Goal: Task Accomplishment & Management: Manage account settings

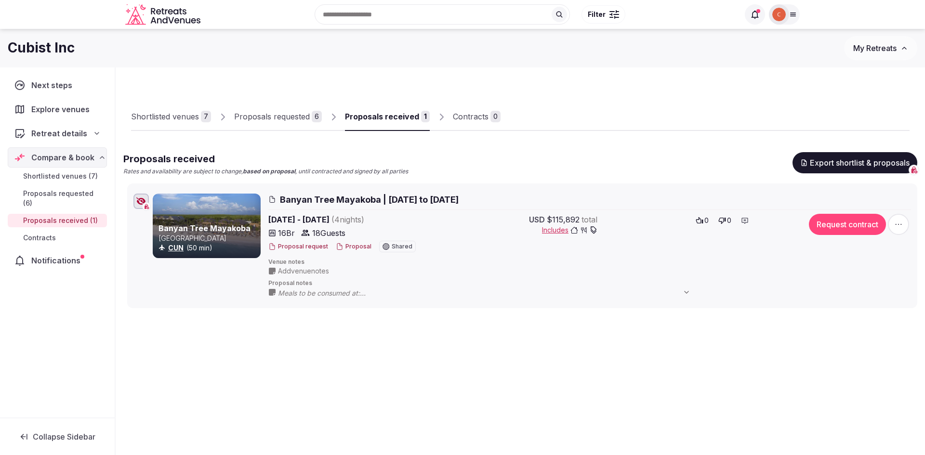
click at [262, 118] on div "Proposals requested" at bounding box center [272, 117] width 76 height 12
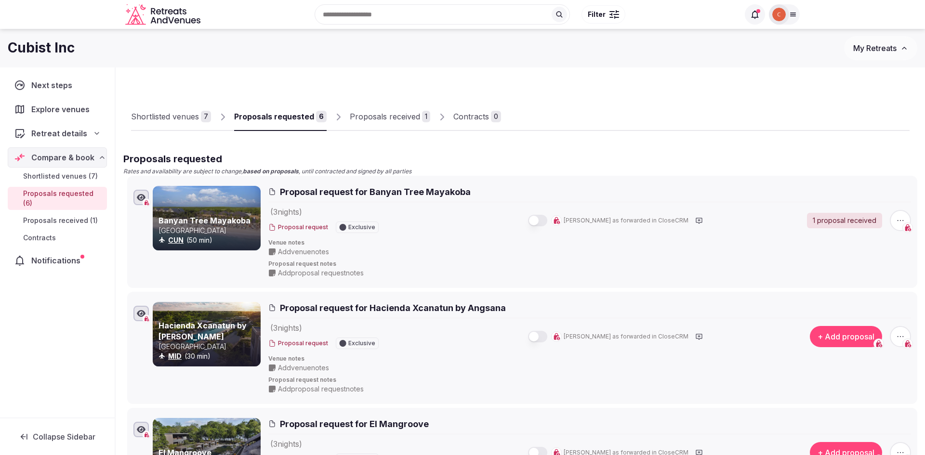
click at [480, 0] on div "Search Popular Destinations Toscana, Italy Riviera Maya, Mexico Indonesia, Bali…" at bounding box center [471, 14] width 535 height 41
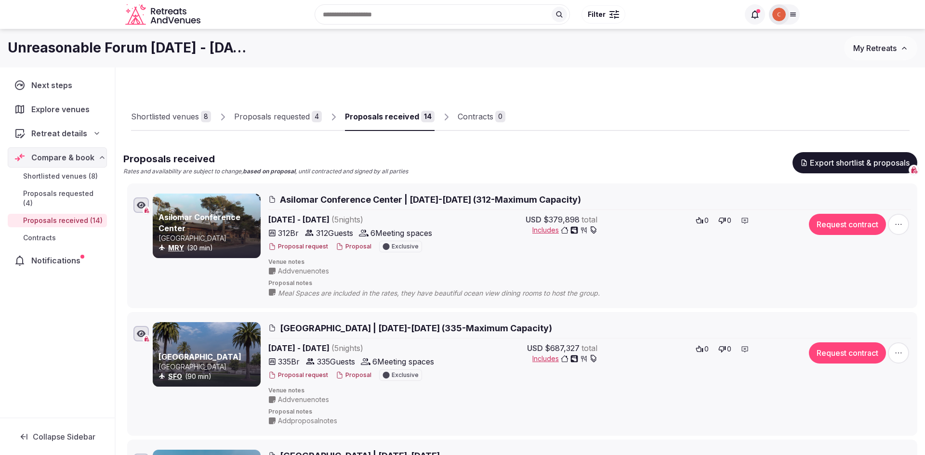
click at [860, 51] on span "My Retreats" at bounding box center [874, 48] width 43 height 10
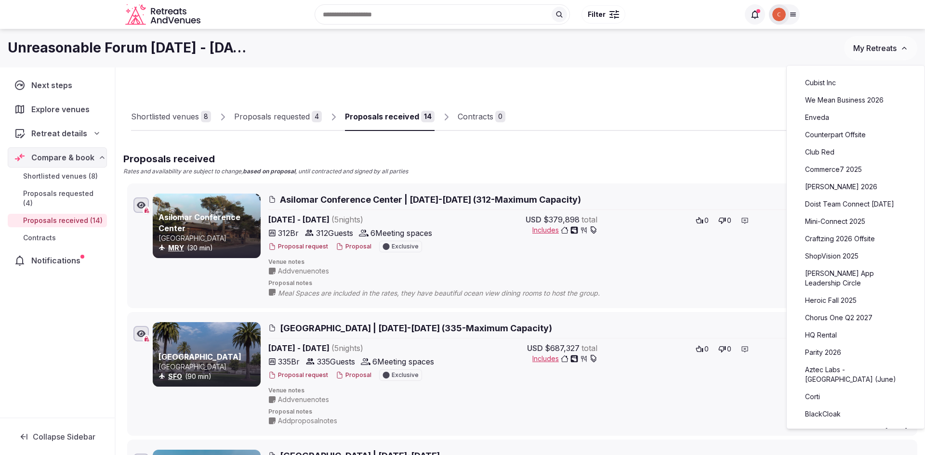
click at [843, 95] on link "We Mean Business 2026" at bounding box center [855, 100] width 119 height 15
